Goal: Task Accomplishment & Management: Manage account settings

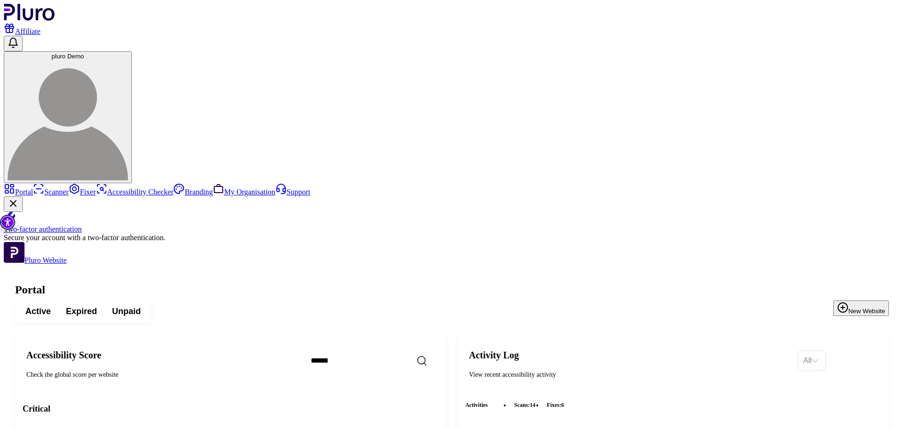
click at [84, 53] on span "pluro Demo" at bounding box center [68, 56] width 32 height 7
click at [838, 160] on link "Log out" at bounding box center [847, 156] width 33 height 8
